Goal: Task Accomplishment & Management: Manage account settings

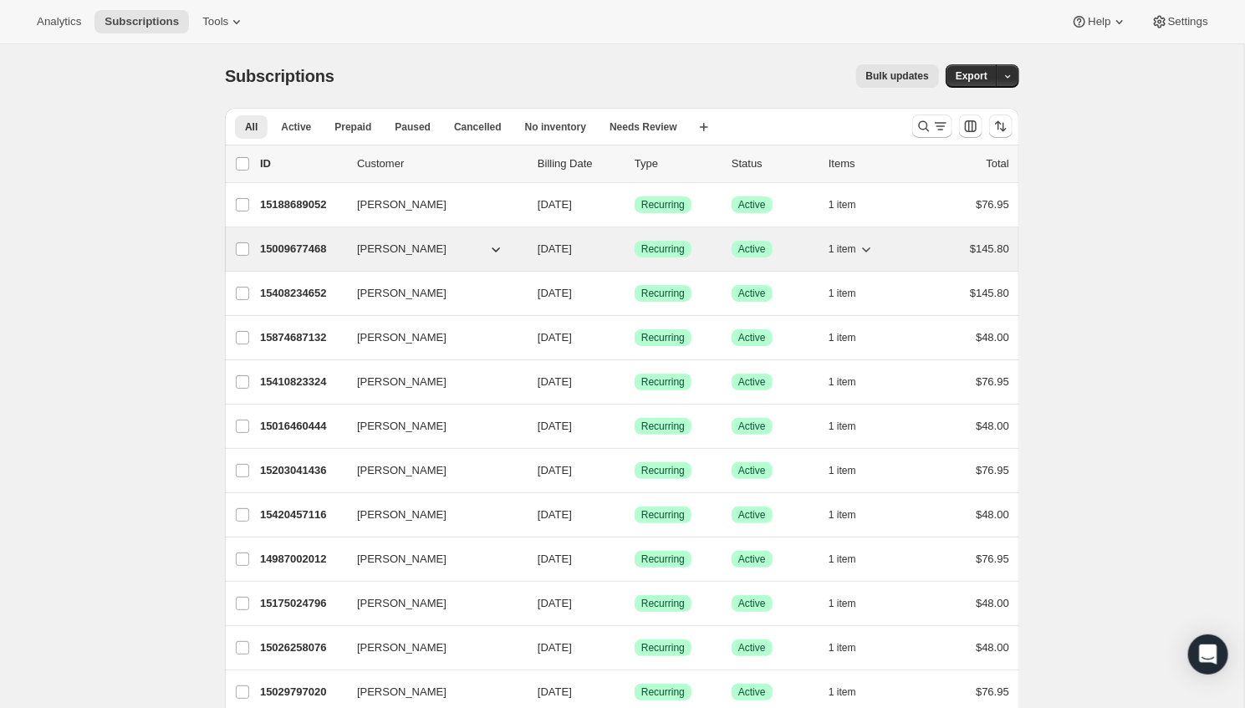
click at [283, 247] on p "15009677468" at bounding box center [302, 249] width 84 height 17
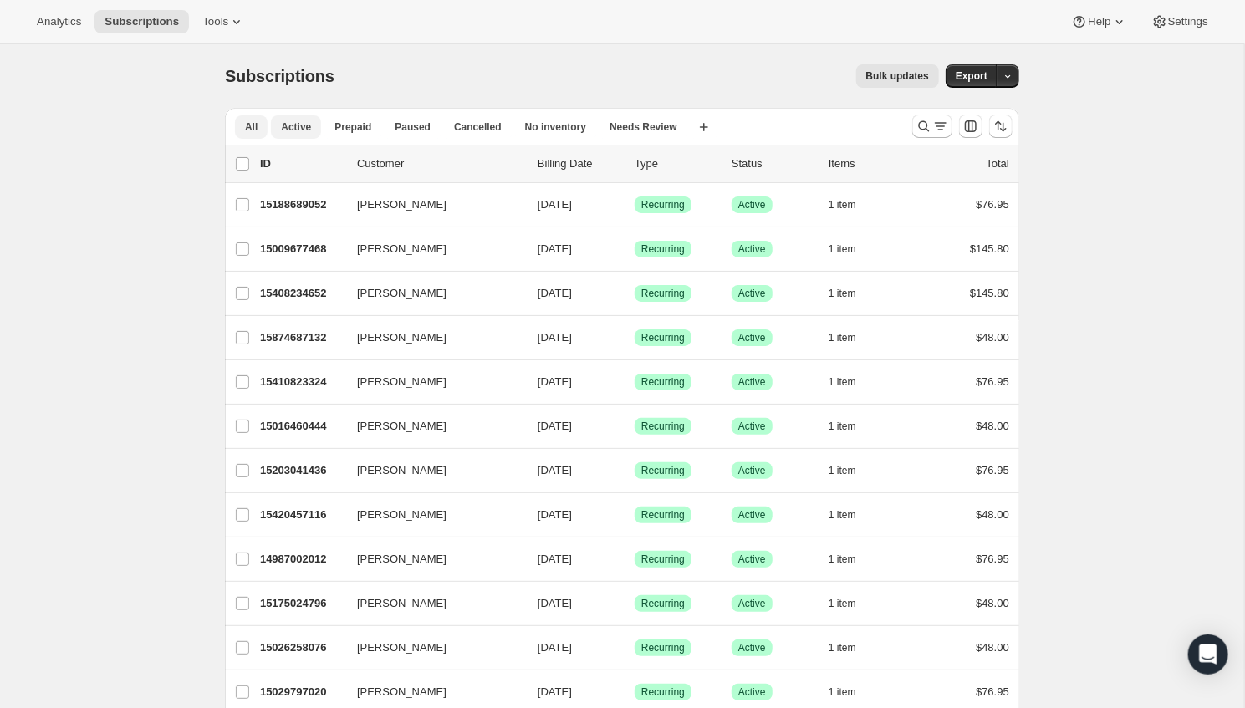
click at [294, 115] on button "Active" at bounding box center [296, 126] width 50 height 23
